Goal: Browse casually: Explore the website without a specific task or goal

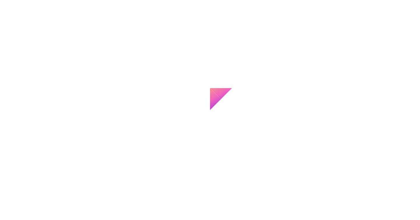
click at [161, 73] on div at bounding box center [210, 110] width 420 height 220
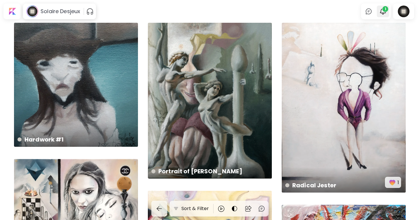
click at [383, 11] on img "button" at bounding box center [383, 11] width 7 height 7
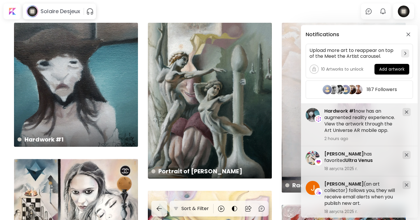
click at [383, 11] on div "Notifications Upload more art to reappear on top of the Meet the Artist carouse…" at bounding box center [210, 110] width 420 height 220
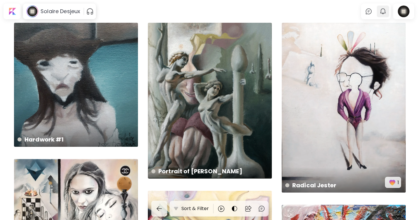
click at [381, 11] on img "button" at bounding box center [383, 11] width 7 height 7
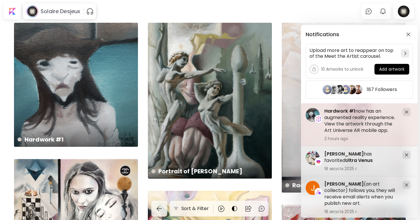
click at [405, 111] on img at bounding box center [407, 112] width 4 height 4
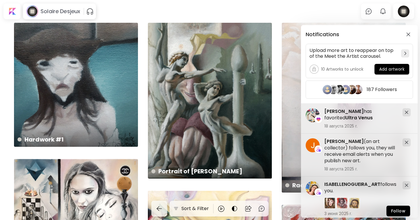
click at [384, 9] on div "Notifications Upload more art to reappear on top of the Meet the Artist carouse…" at bounding box center [210, 110] width 420 height 220
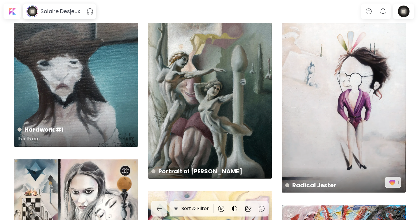
click at [103, 71] on div "Hardwork #1 15 x 15 cm" at bounding box center [76, 85] width 124 height 124
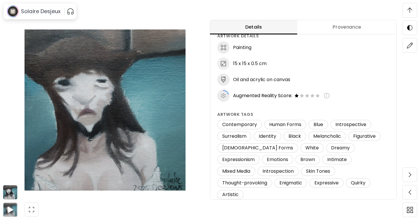
scroll to position [381, 0]
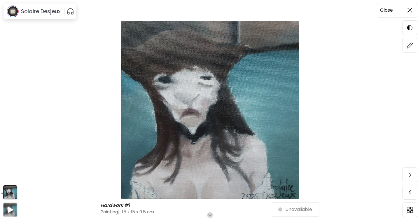
click at [408, 12] on img at bounding box center [410, 10] width 5 height 5
